Goal: Find specific page/section: Find specific page/section

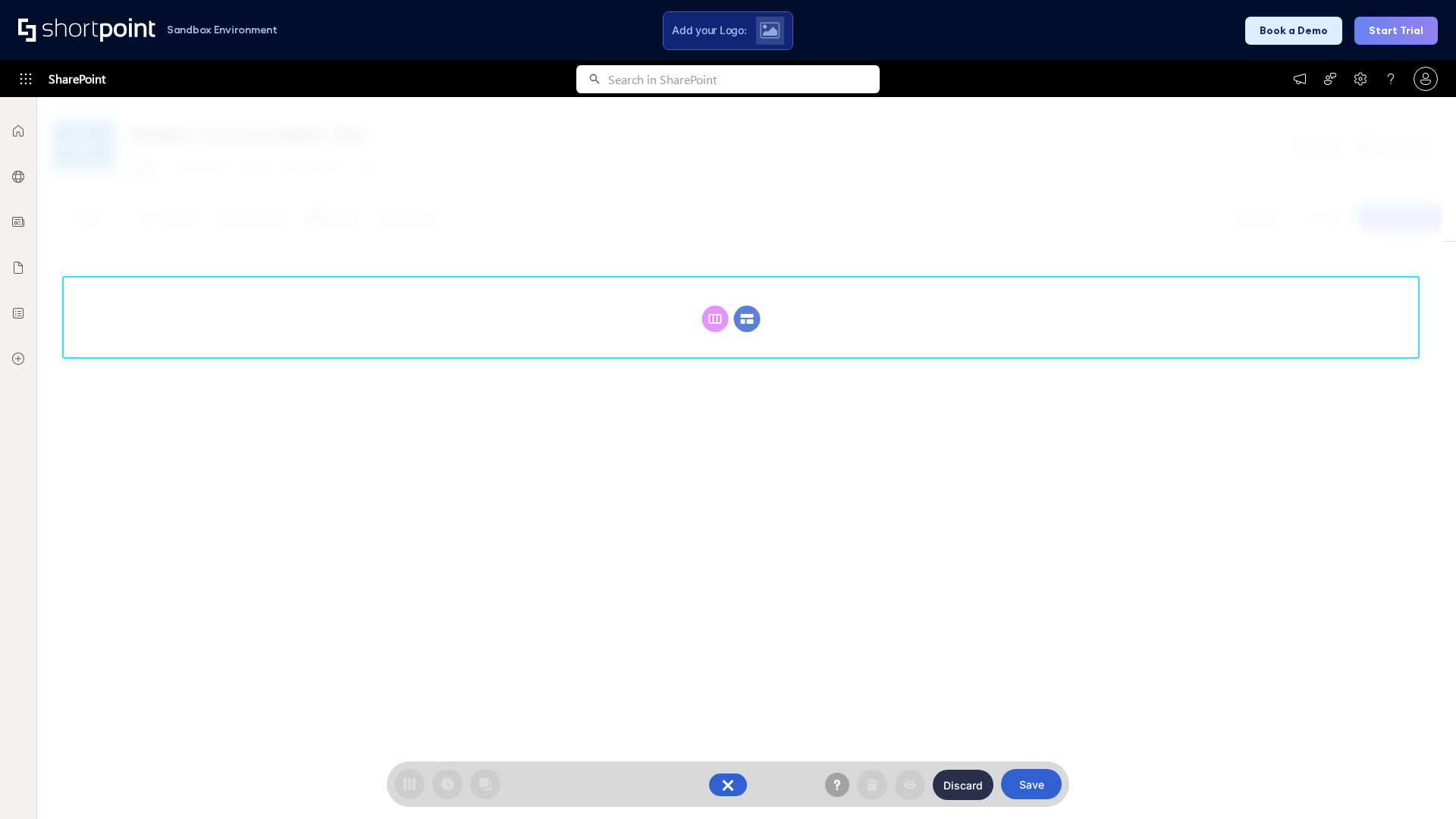
click at [747, 318] on circle at bounding box center [747, 318] width 27 height 27
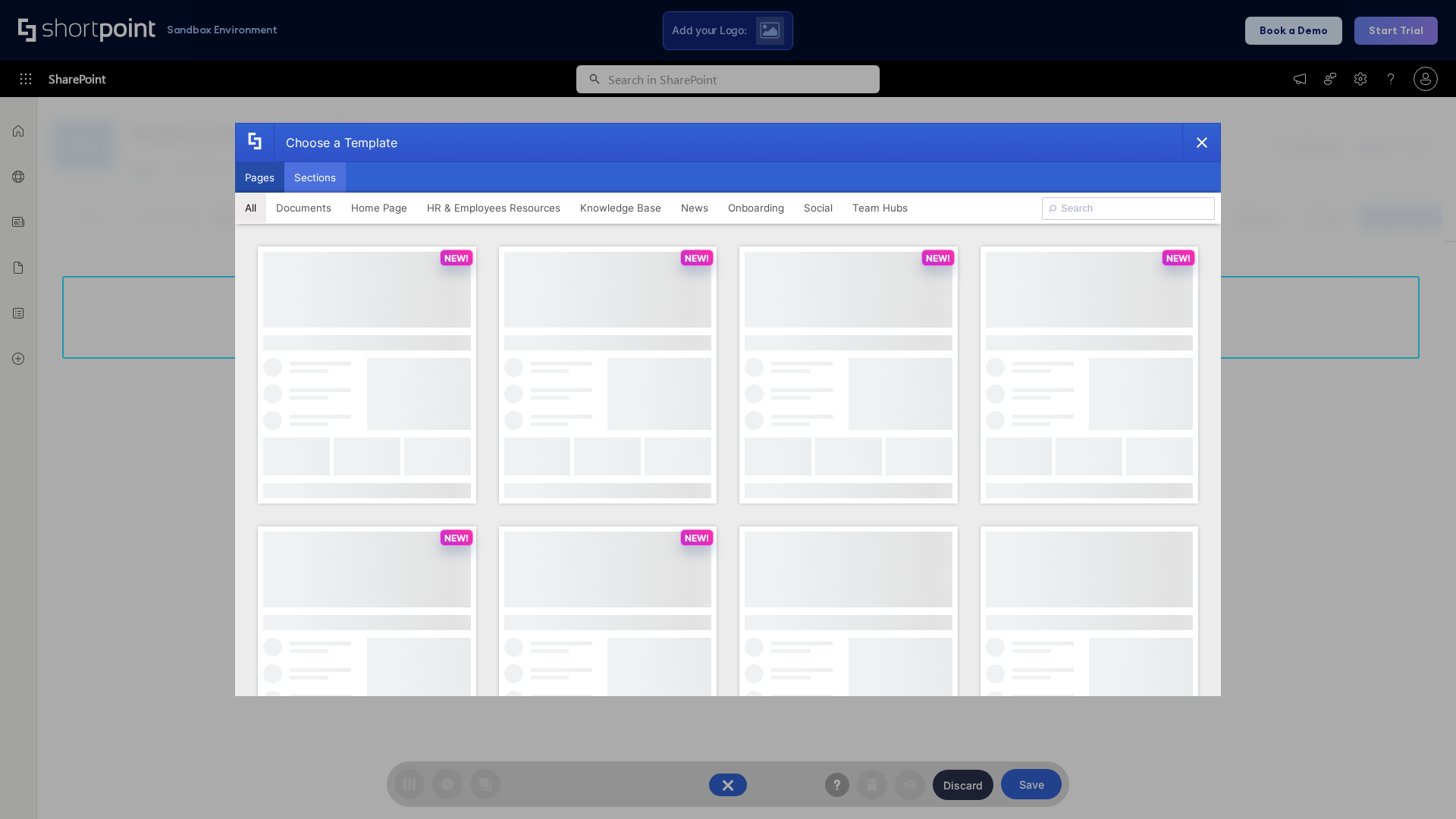
click at [315, 178] on button "Sections" at bounding box center [315, 177] width 62 height 30
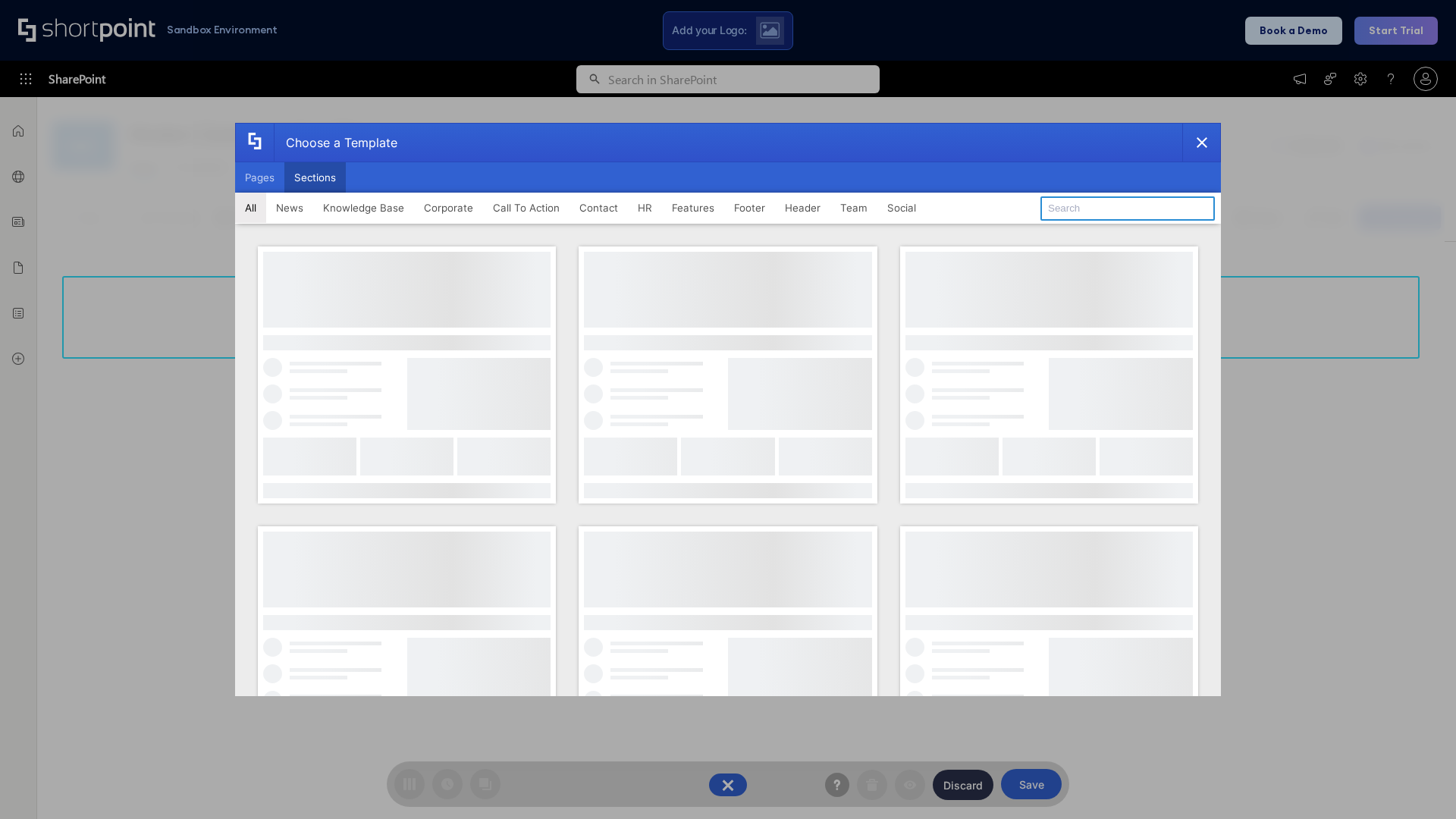
type input "Teams Kit 1"
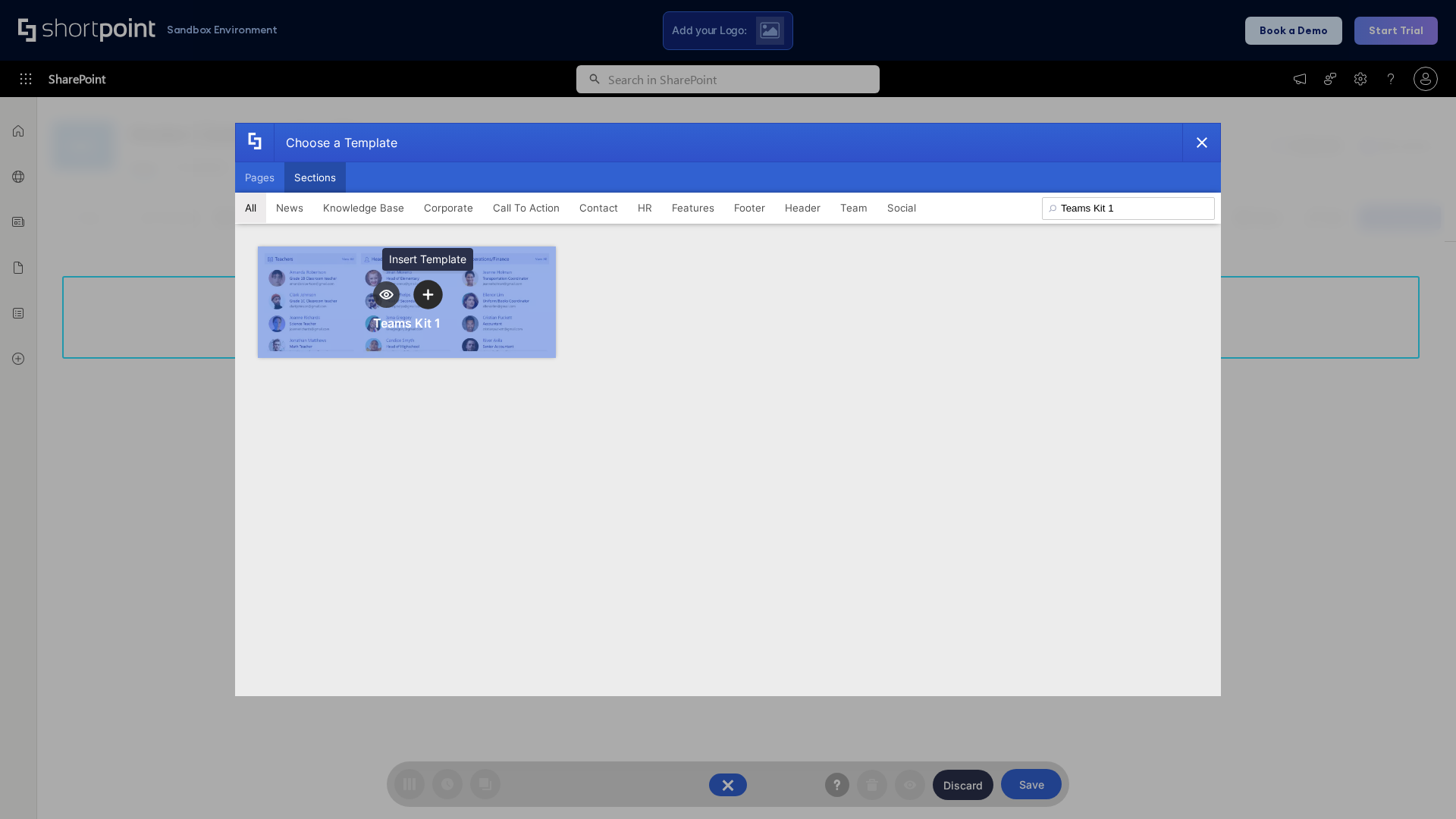
click at [428, 294] on icon "template selector" at bounding box center [427, 294] width 11 height 11
